Goal: Information Seeking & Learning: Learn about a topic

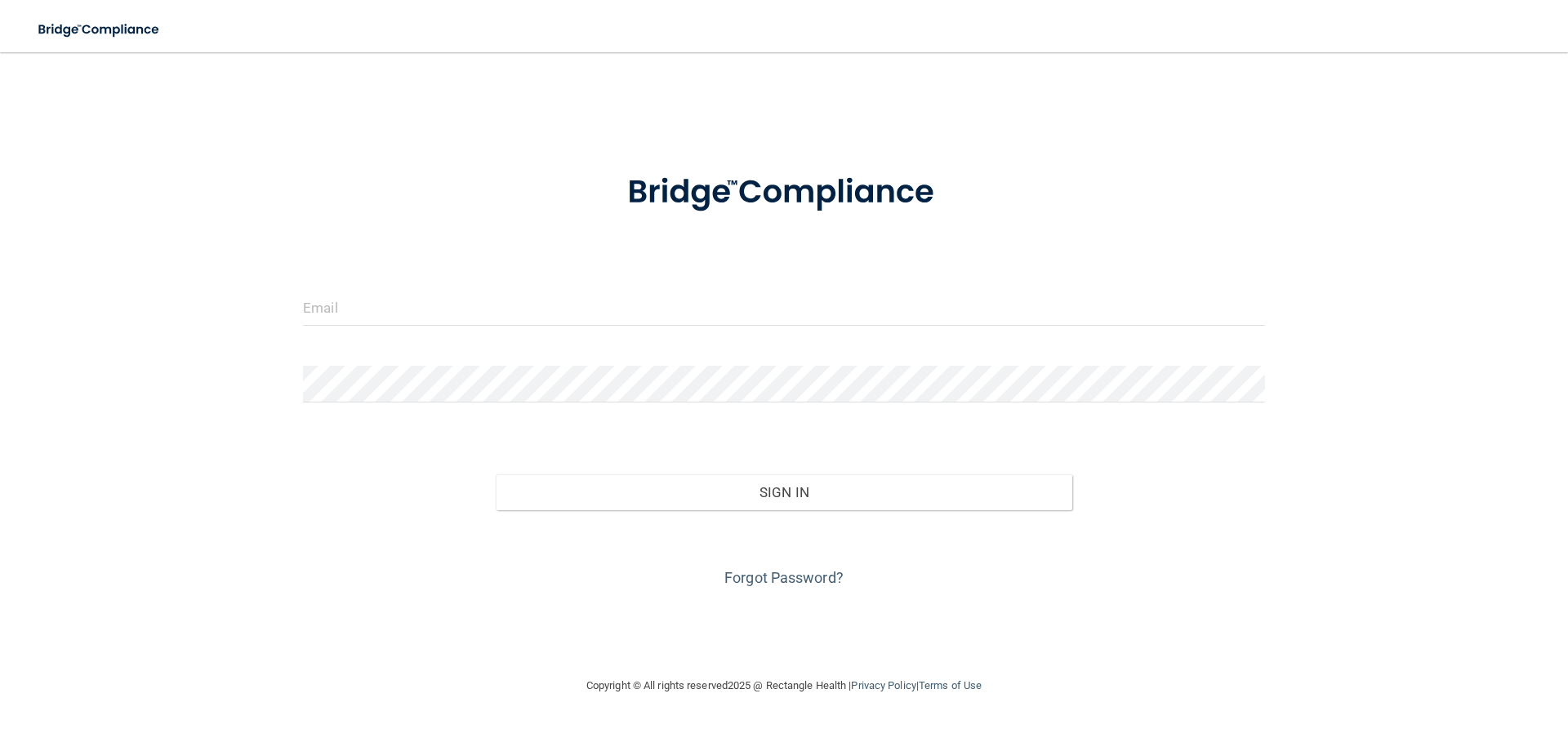
click at [507, 326] on div at bounding box center [784, 313] width 986 height 49
click at [521, 313] on input "email" at bounding box center [784, 307] width 962 height 36
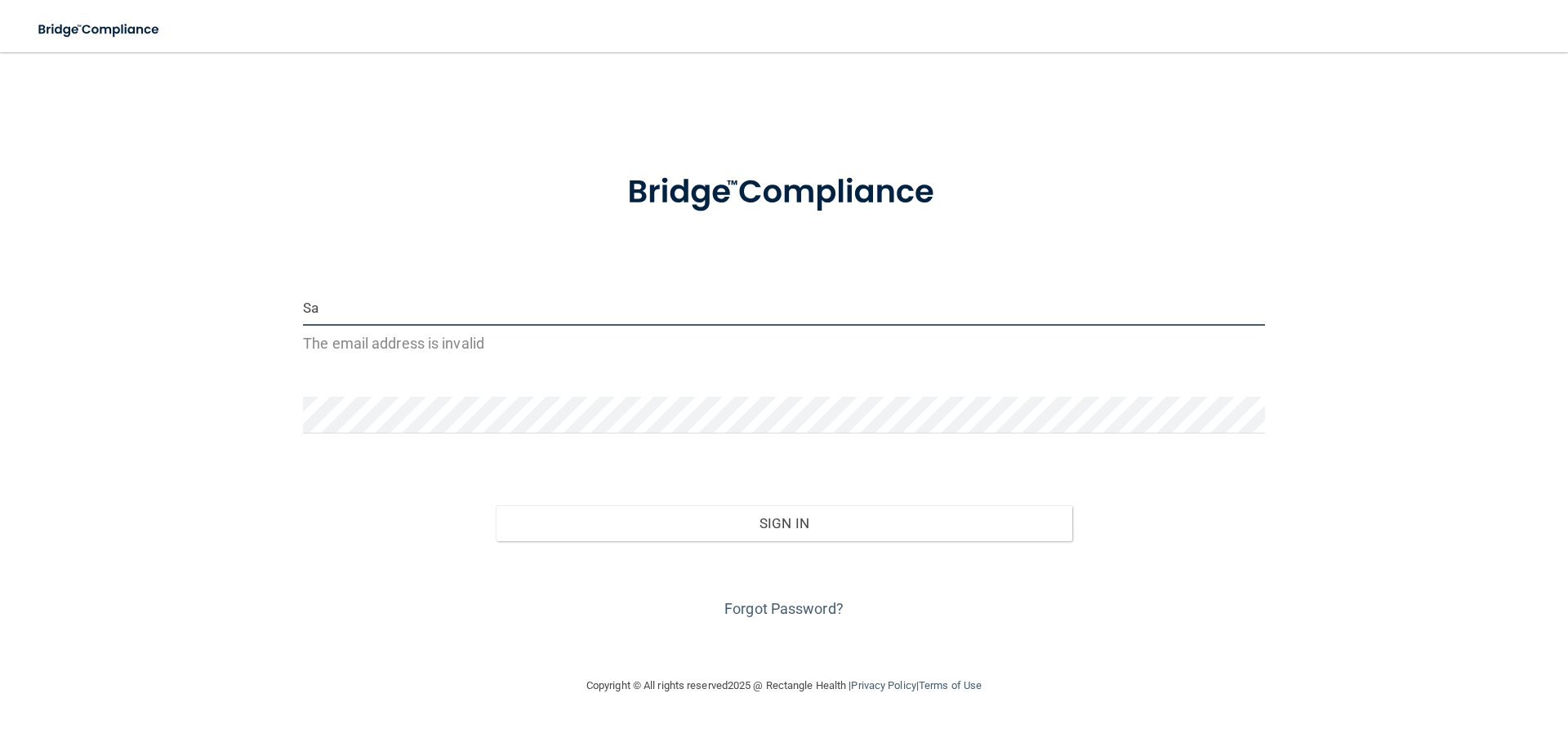
type input "S"
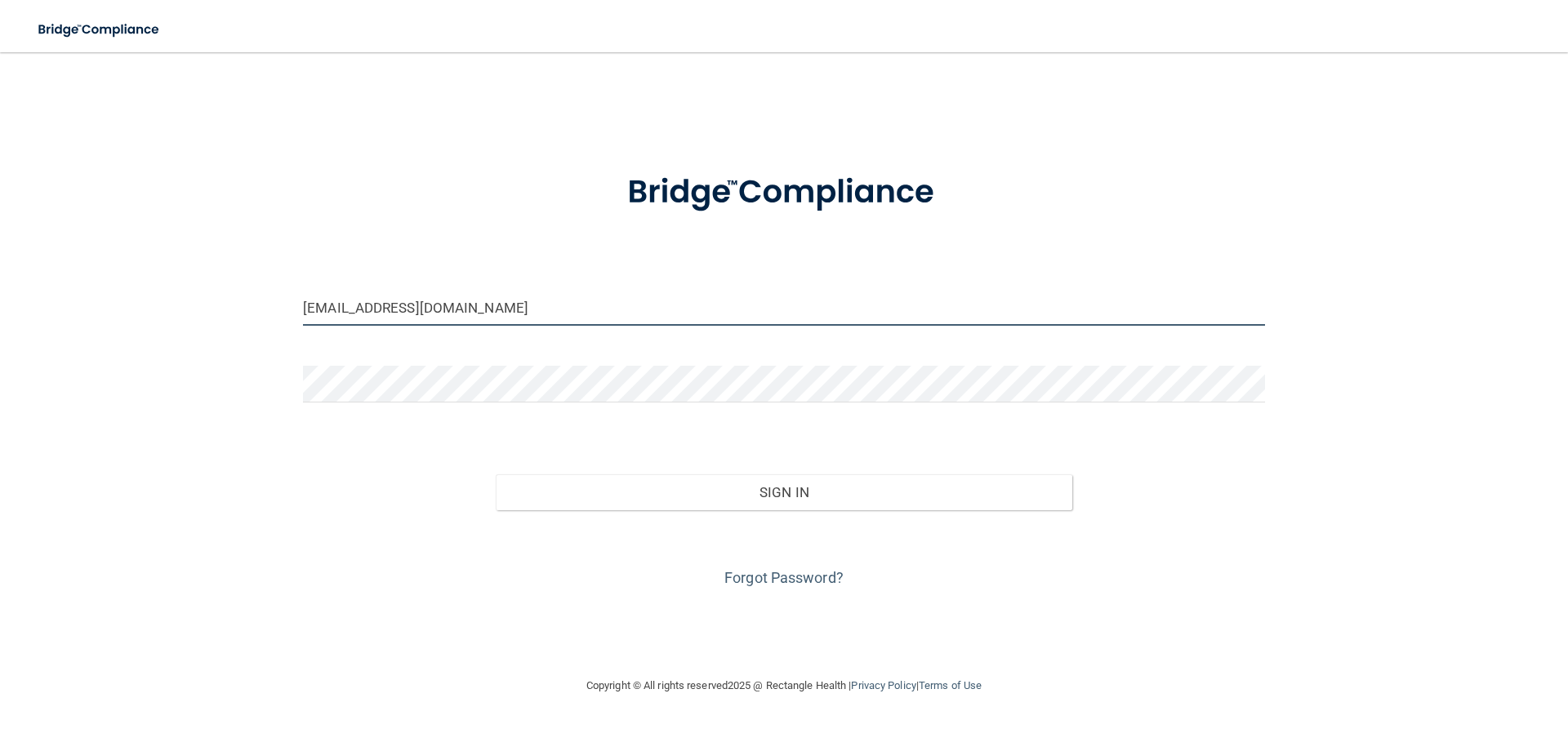
type input "[EMAIL_ADDRESS][DOMAIN_NAME]"
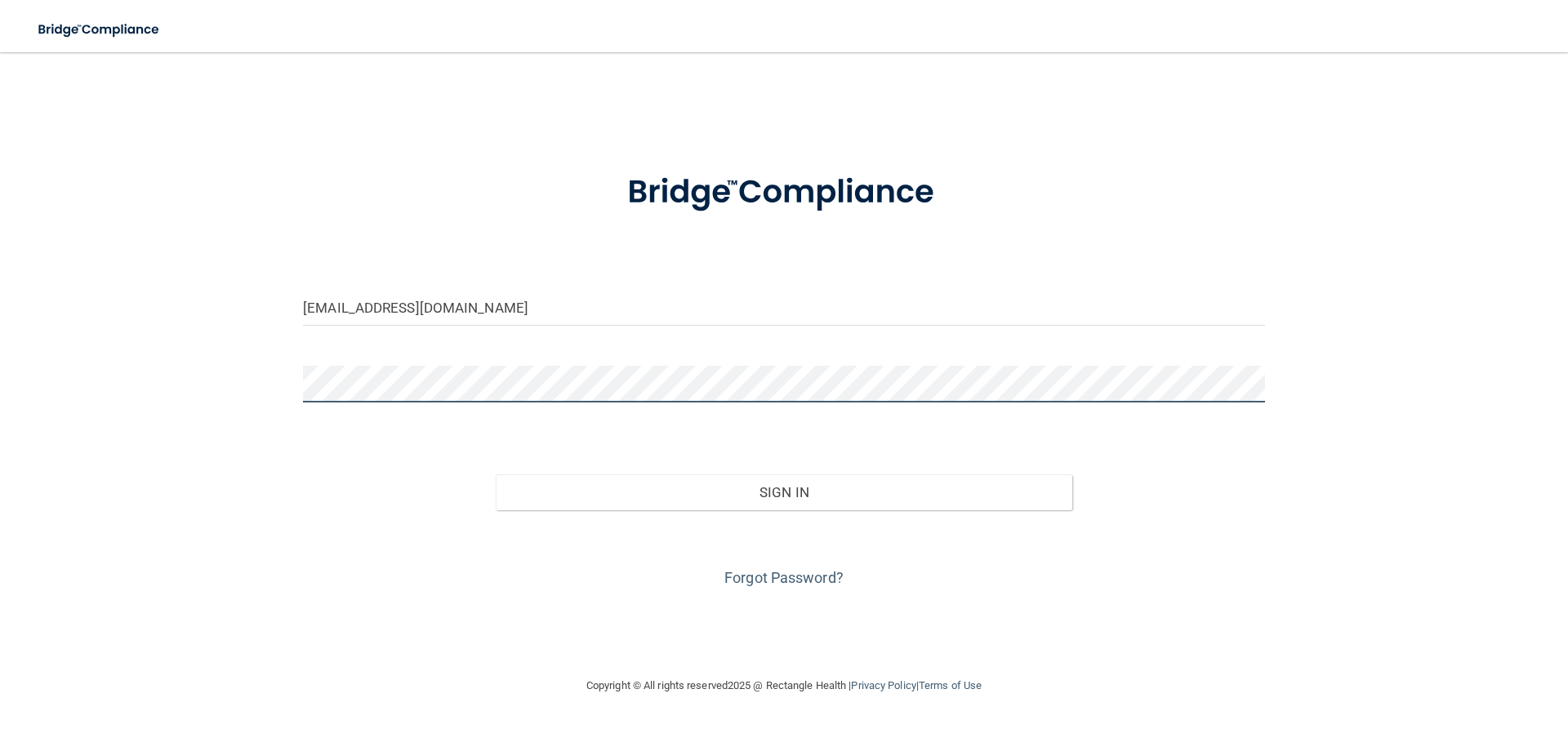
click at [495, 475] on button "Sign In" at bounding box center [784, 492] width 577 height 36
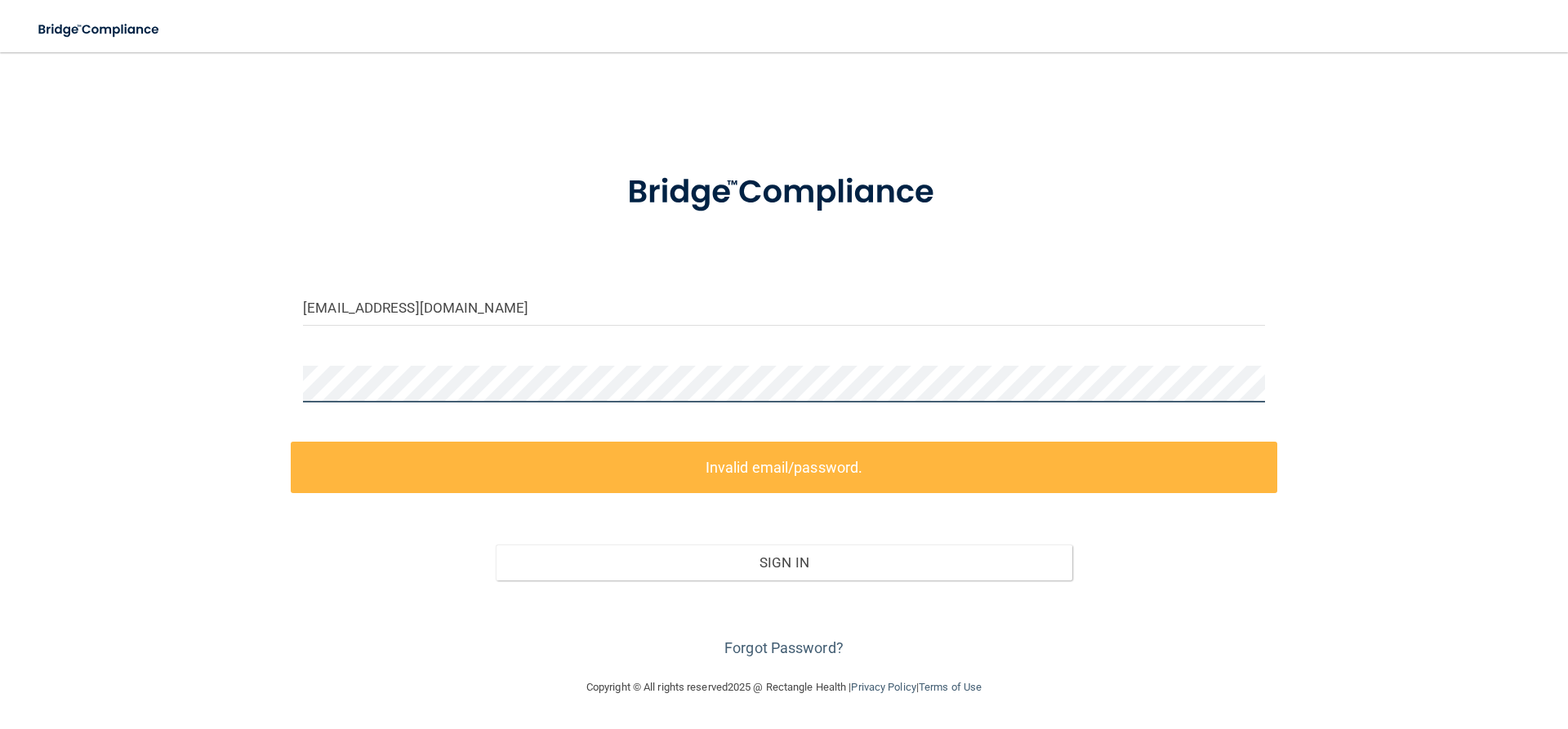
click at [167, 345] on div "[PERSON_NAME][EMAIL_ADDRESS][DOMAIN_NAME] Invalid email/password. You don't hav…" at bounding box center [784, 364] width 1503 height 592
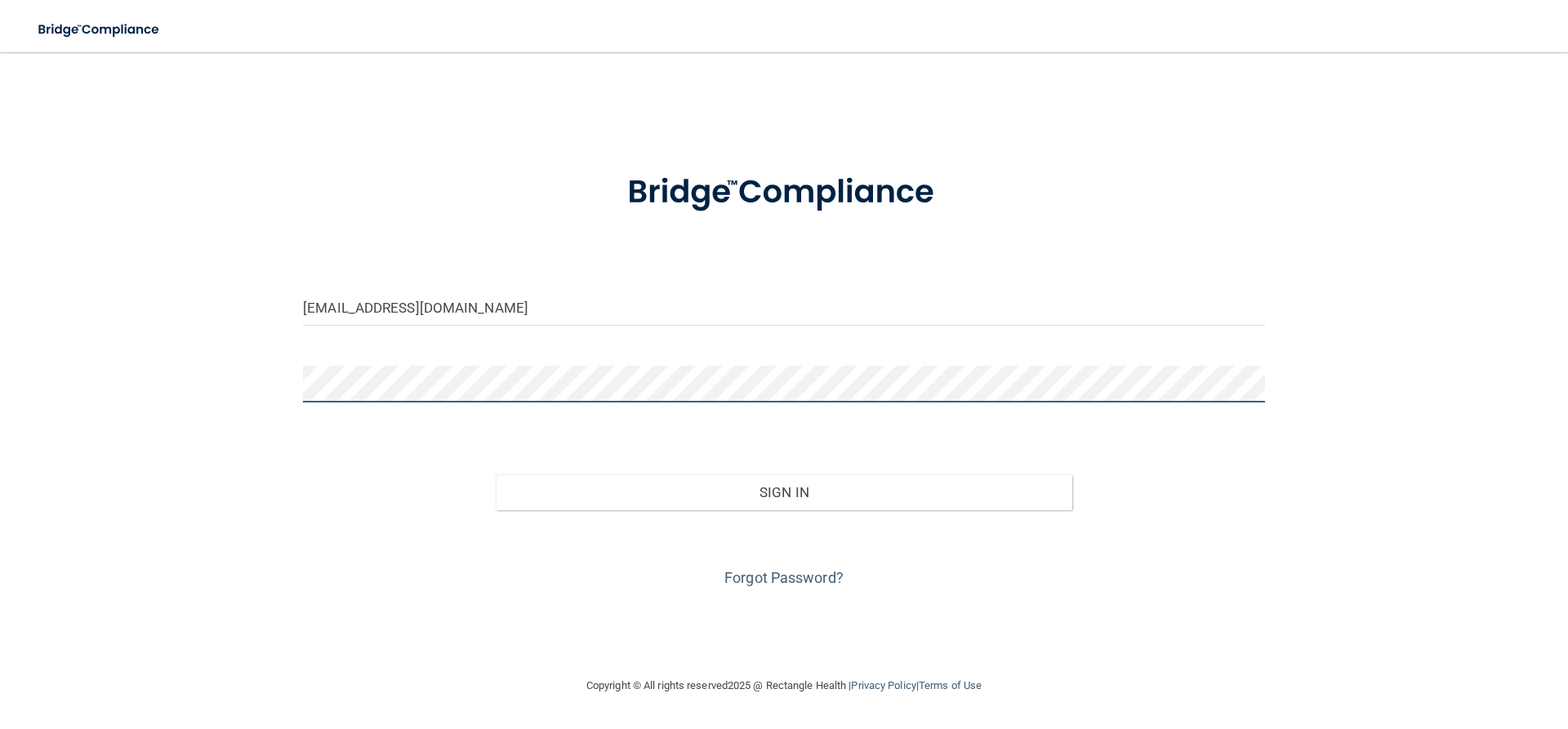
click at [495, 475] on button "Sign In" at bounding box center [784, 492] width 577 height 36
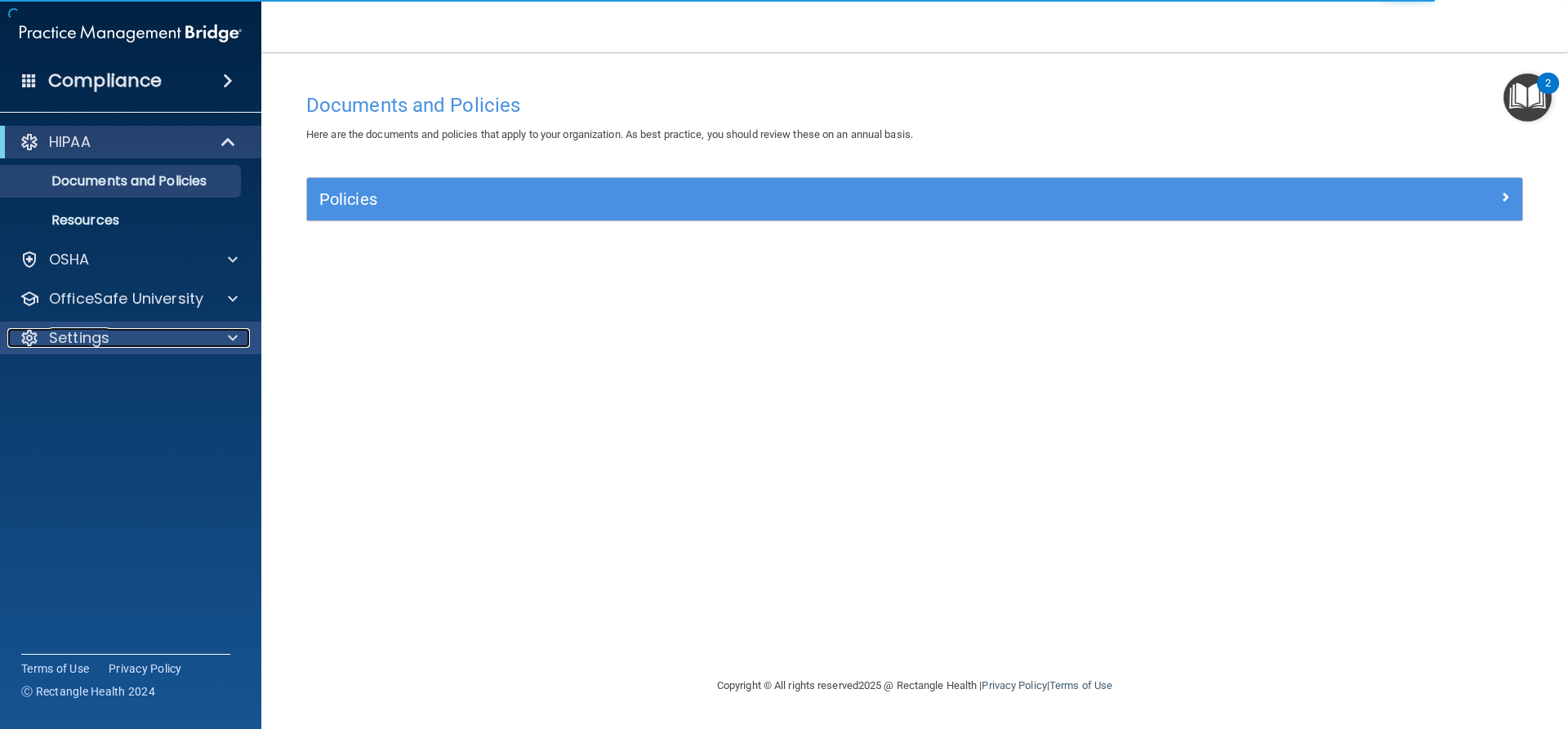
click at [223, 343] on div at bounding box center [230, 337] width 41 height 20
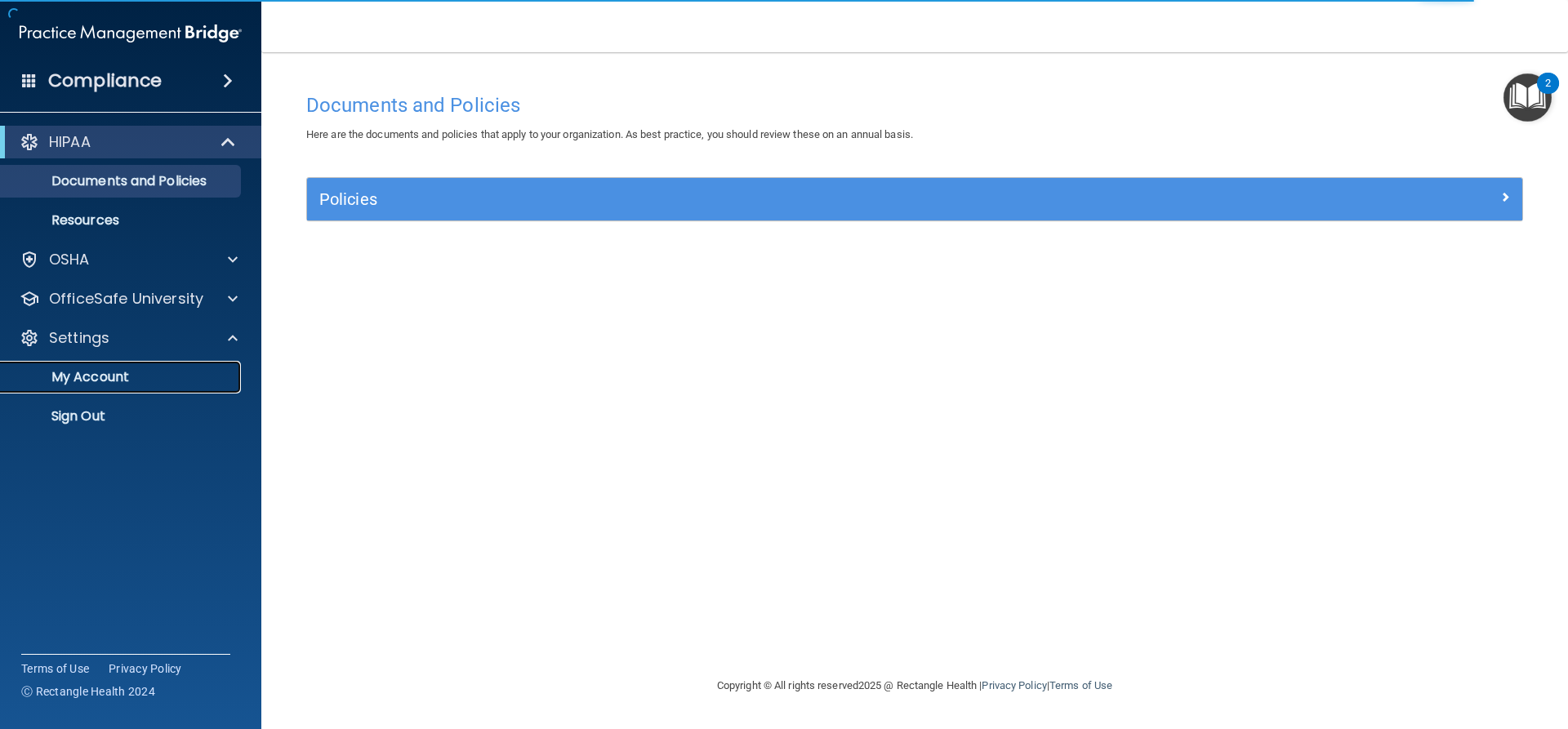
click at [94, 375] on p "My Account" at bounding box center [121, 378] width 223 height 17
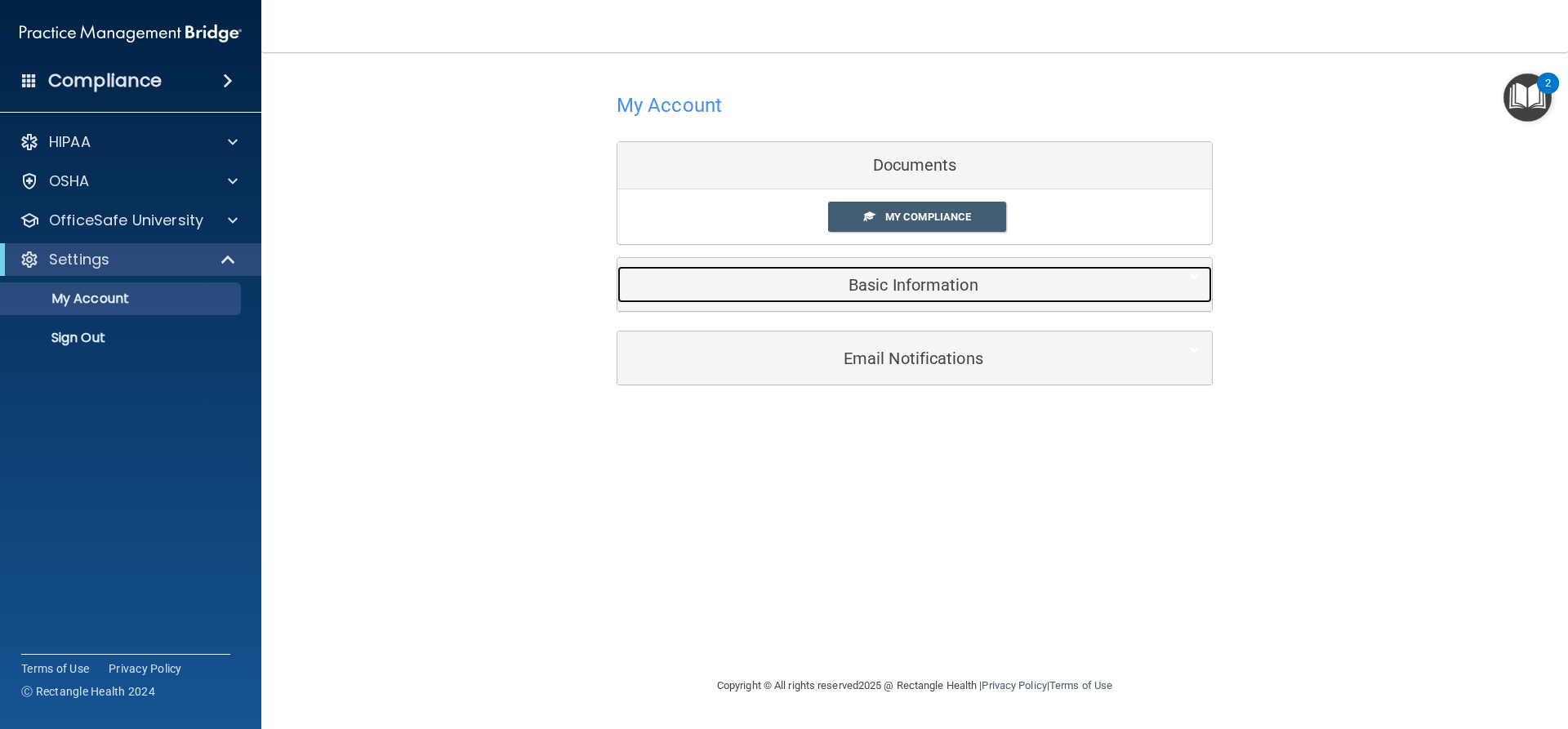
click at [937, 284] on h5 "Basic Information" at bounding box center [890, 284] width 520 height 18
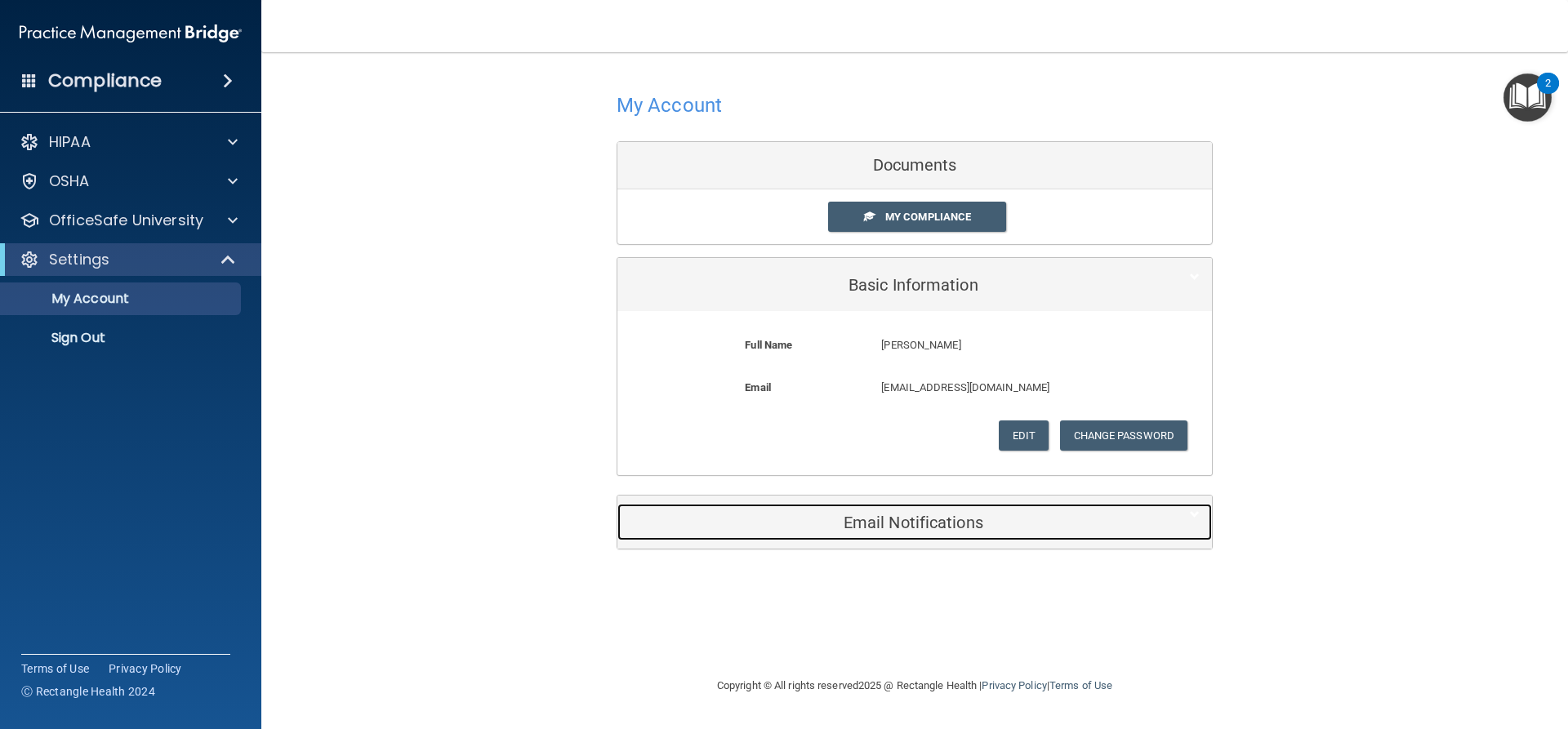
click at [983, 532] on div "Email Notifications" at bounding box center [890, 521] width 545 height 36
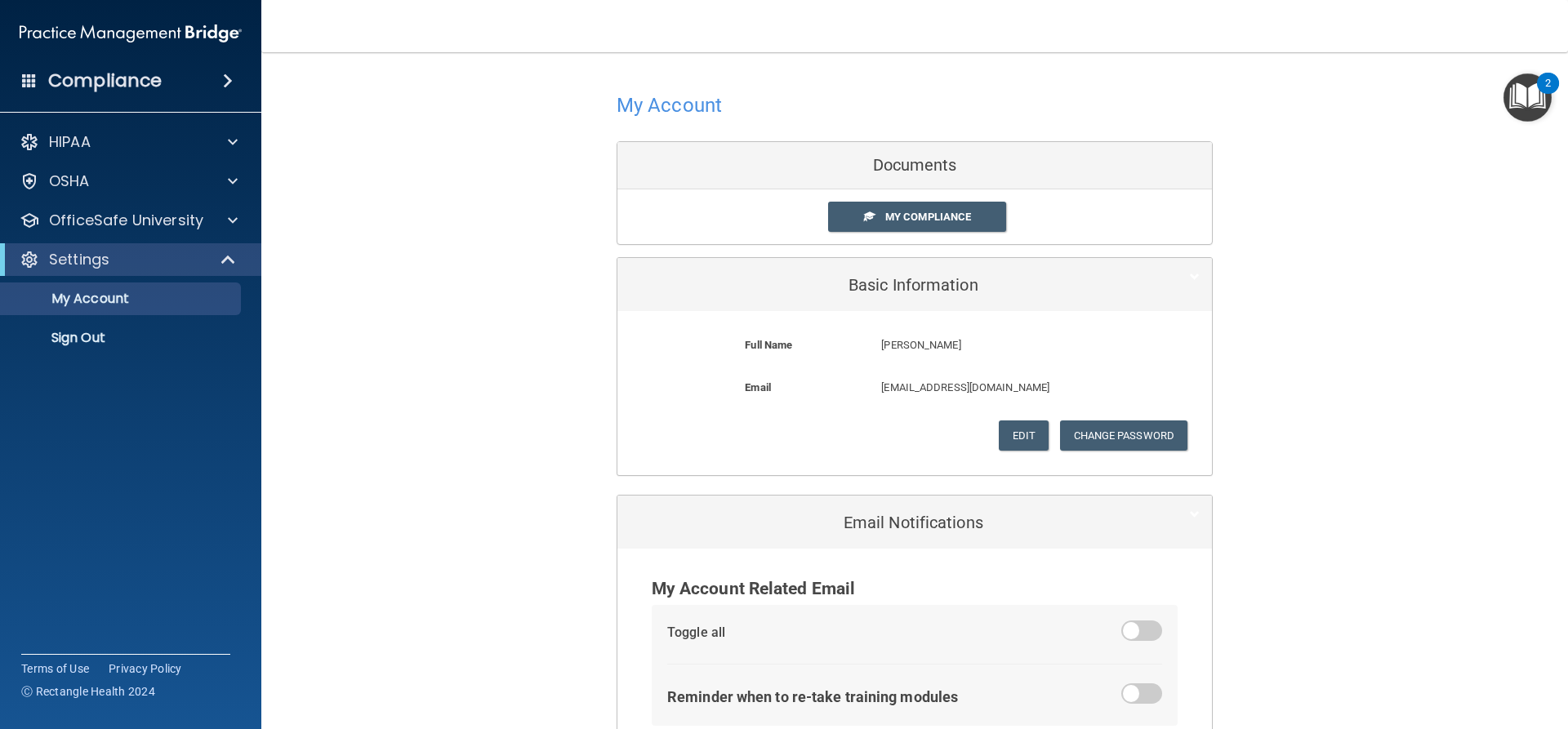
click at [104, 75] on h4 "Compliance" at bounding box center [105, 80] width 114 height 23
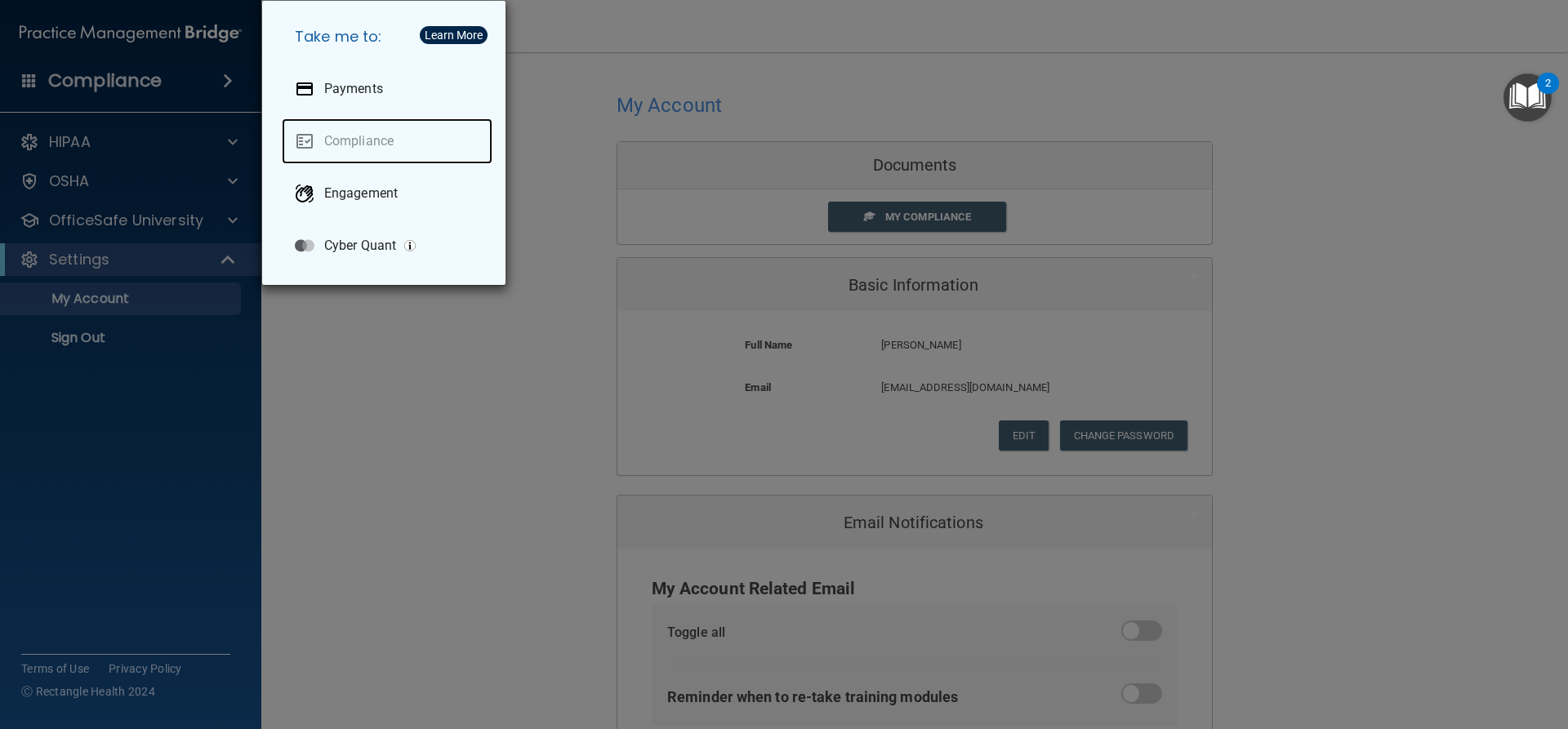
click at [383, 144] on link "Compliance" at bounding box center [387, 141] width 211 height 46
drag, startPoint x: 383, startPoint y: 144, endPoint x: 465, endPoint y: 82, distance: 102.8
click at [397, 130] on link "Compliance" at bounding box center [387, 141] width 211 height 46
click at [459, 36] on div "Learn More" at bounding box center [453, 35] width 58 height 11
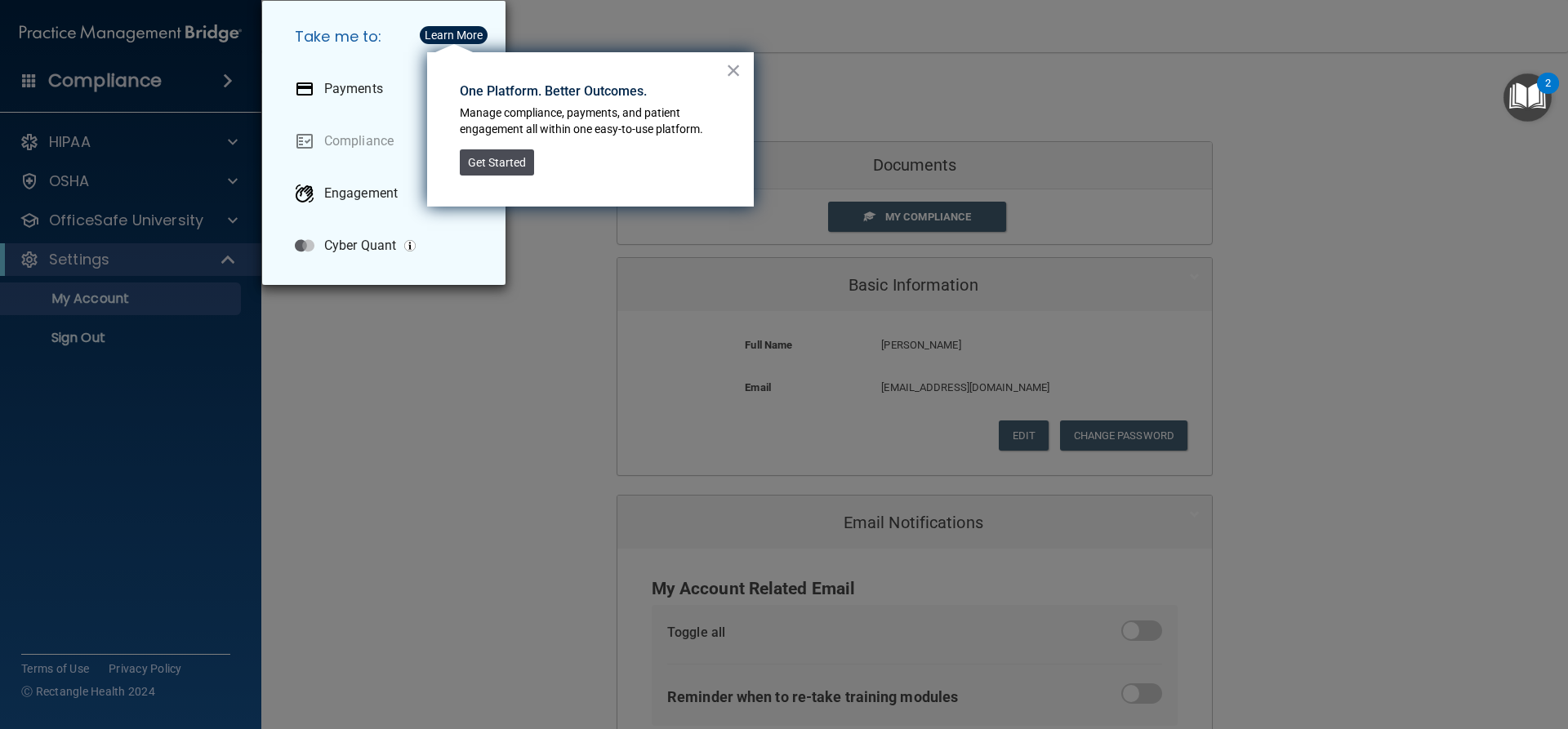
click at [498, 167] on button "Get Started" at bounding box center [497, 162] width 75 height 26
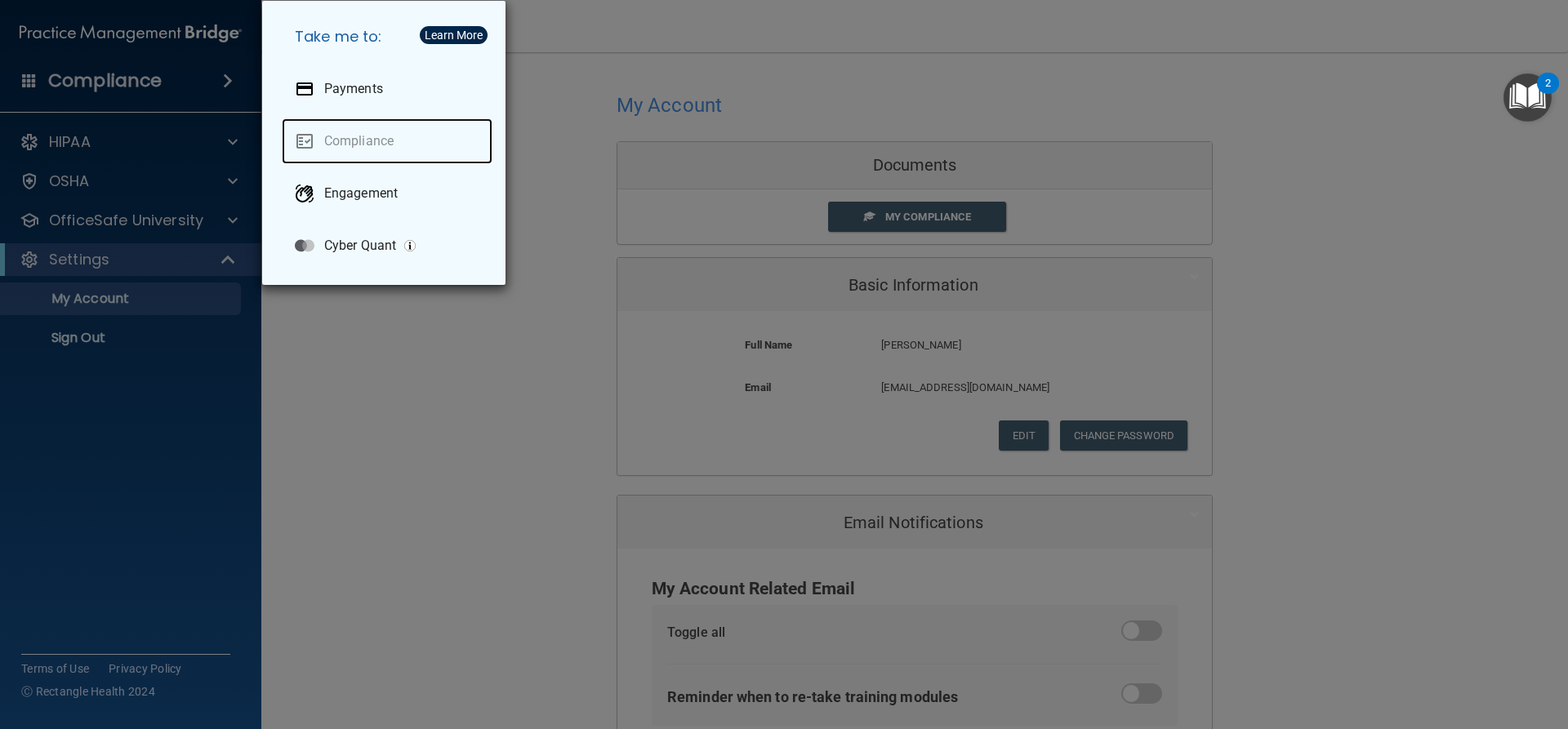
click at [360, 146] on link "Compliance" at bounding box center [387, 141] width 211 height 46
click at [139, 67] on div "Take me to: Payments Compliance Engagement Cyber Quant" at bounding box center [784, 364] width 1568 height 729
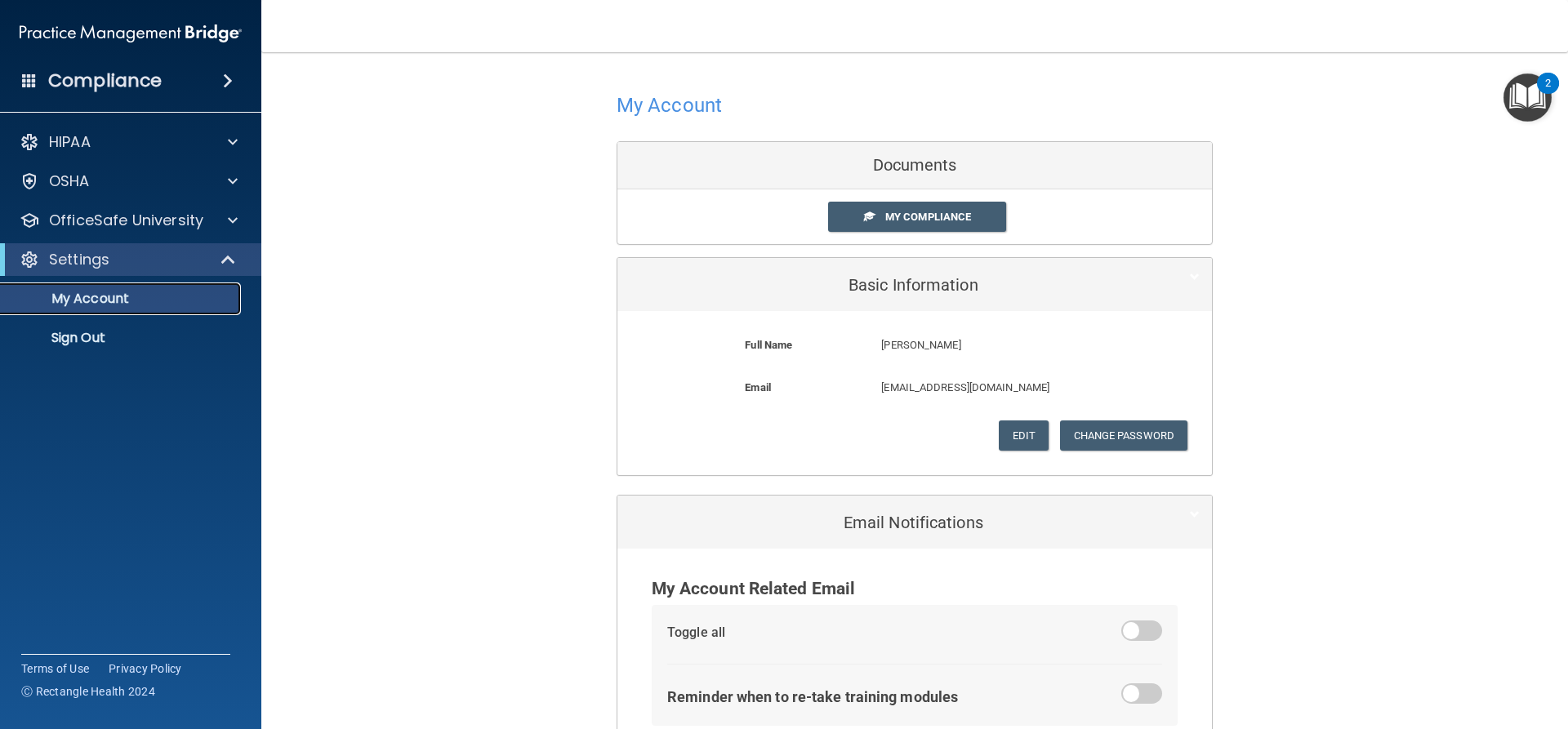
click at [122, 291] on p "My Account" at bounding box center [121, 299] width 223 height 17
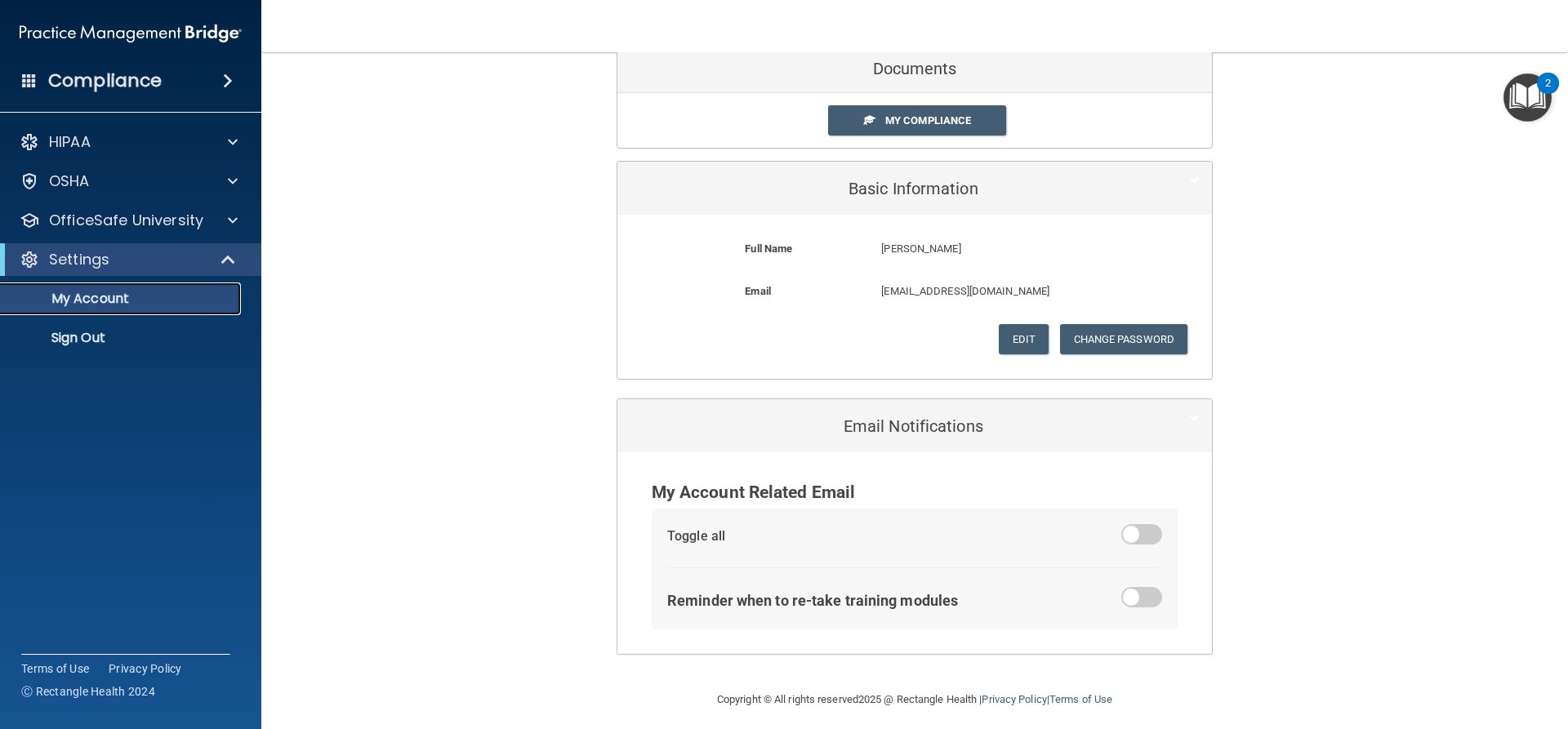
scroll to position [106, 0]
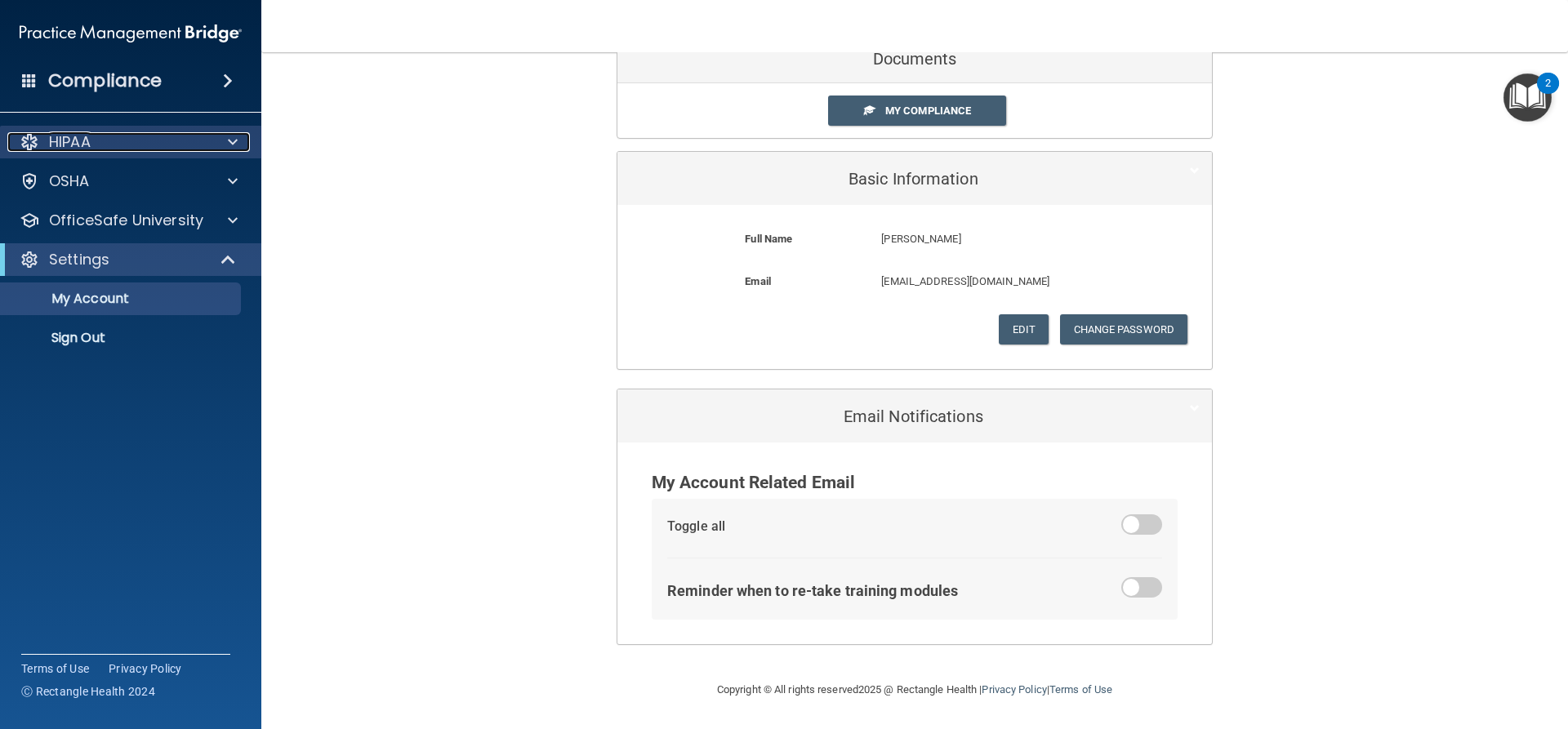
click at [108, 146] on div "HIPAA" at bounding box center [108, 142] width 202 height 20
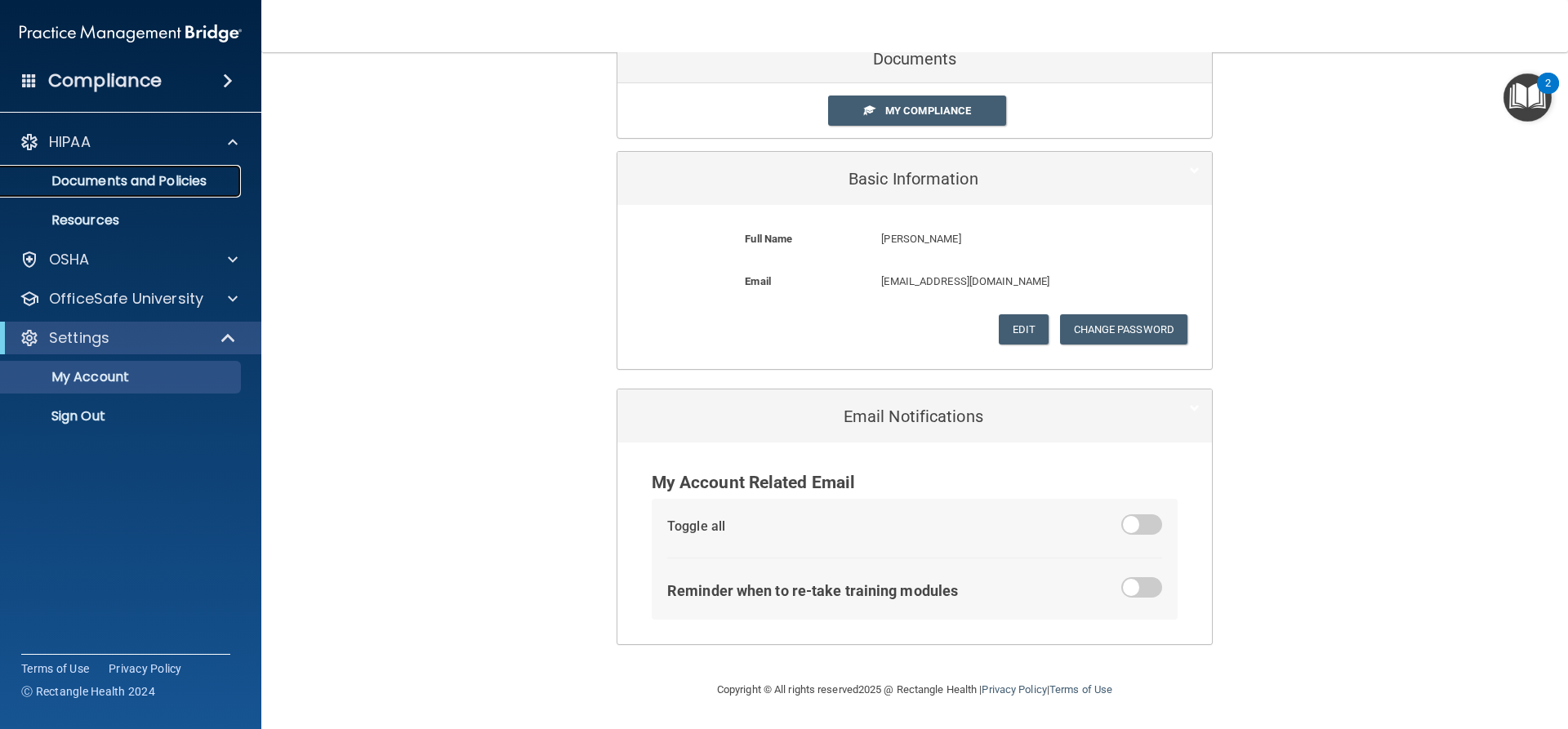
click at [139, 180] on p "Documents and Policies" at bounding box center [121, 182] width 223 height 17
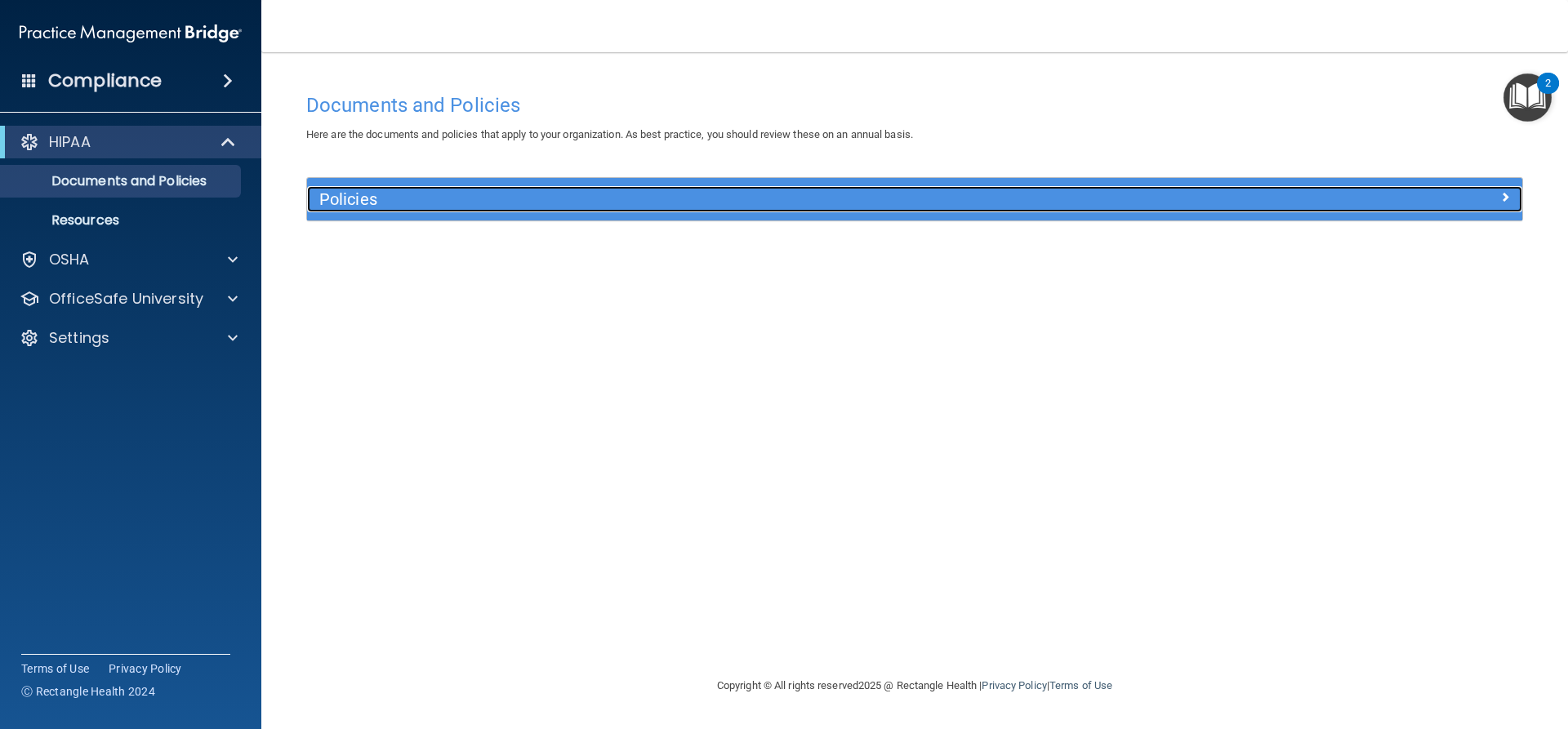
click at [370, 186] on div "Policies" at bounding box center [762, 199] width 911 height 26
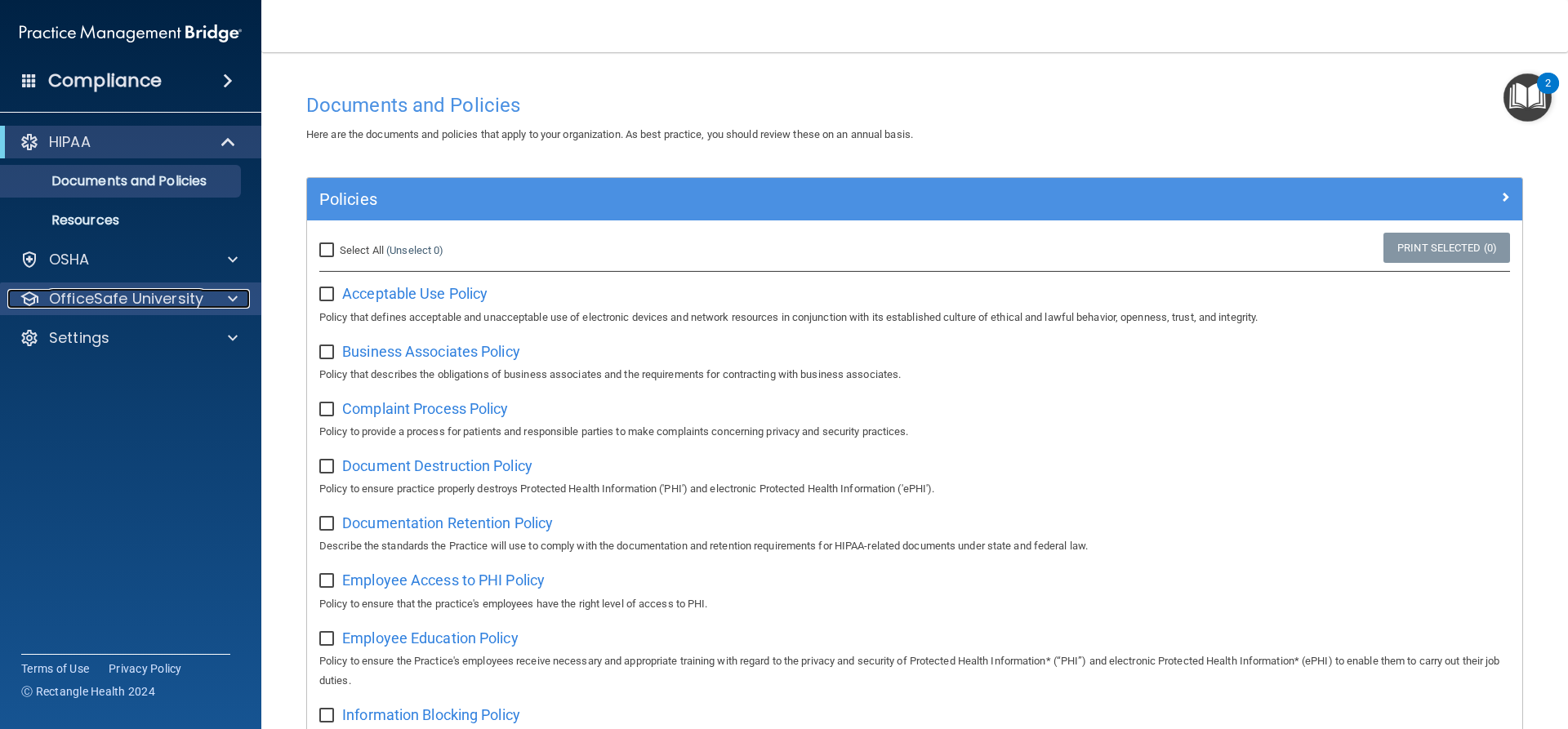
click at [166, 291] on p "OfficeSafe University" at bounding box center [126, 298] width 154 height 20
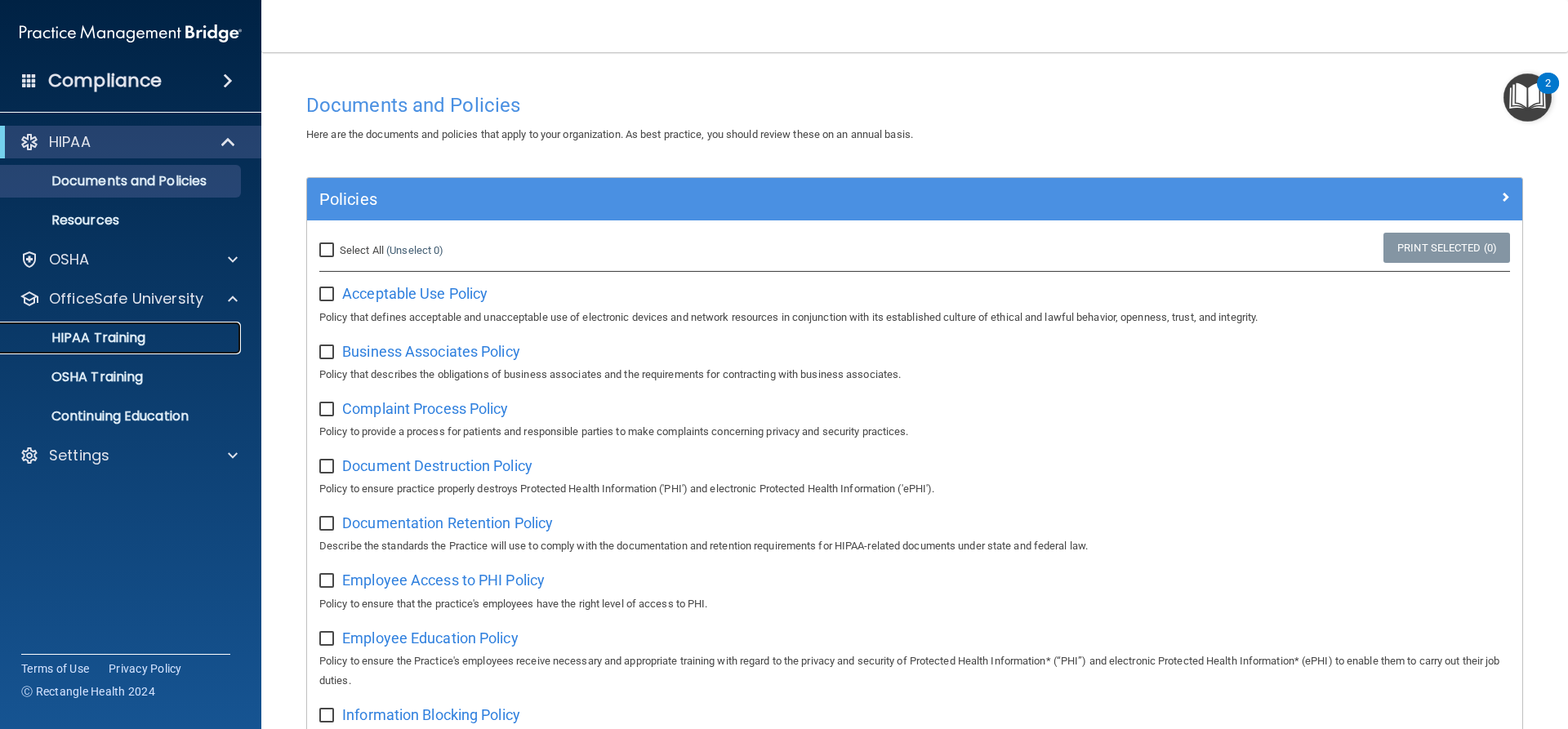
click at [122, 338] on p "HIPAA Training" at bounding box center [77, 338] width 134 height 17
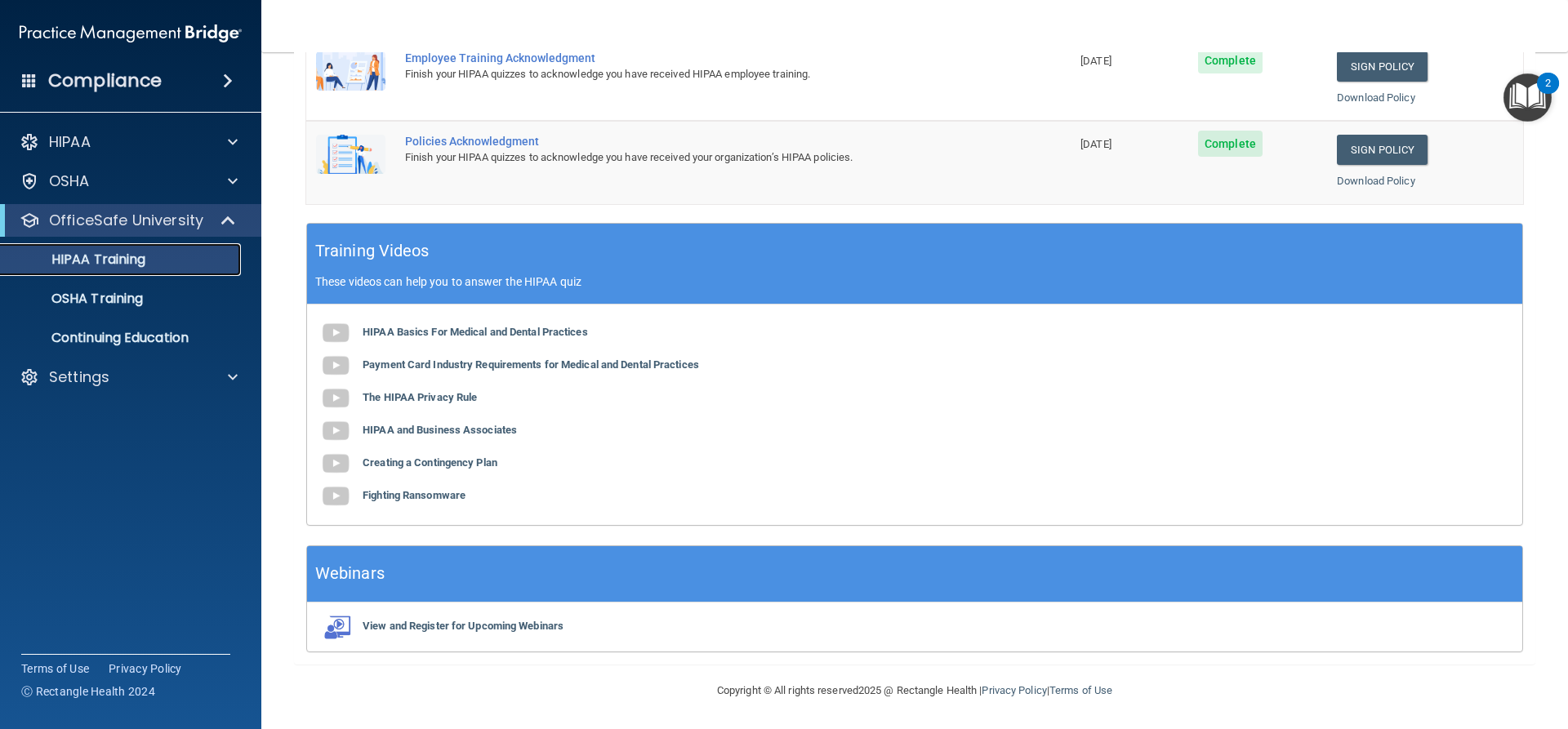
scroll to position [501, 0]
